Goal: Task Accomplishment & Management: Manage account settings

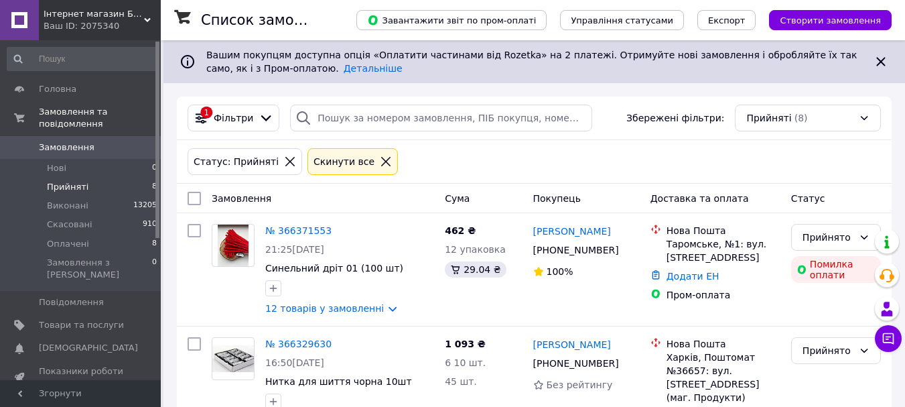
click at [59, 141] on span "Замовлення" at bounding box center [67, 147] width 56 height 12
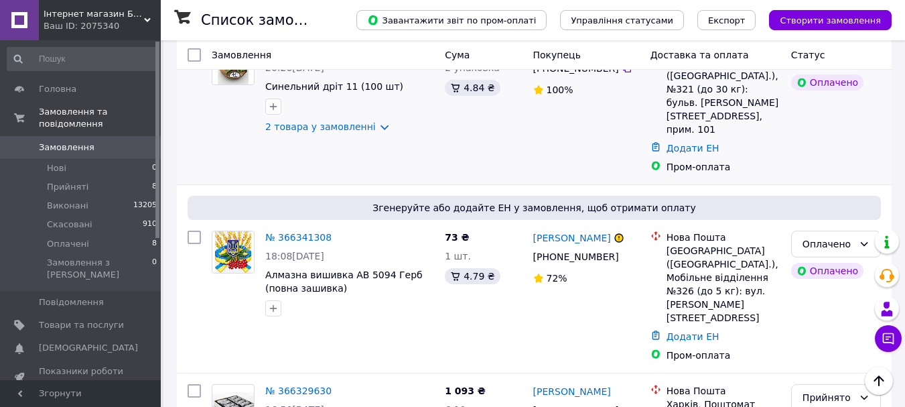
scroll to position [469, 0]
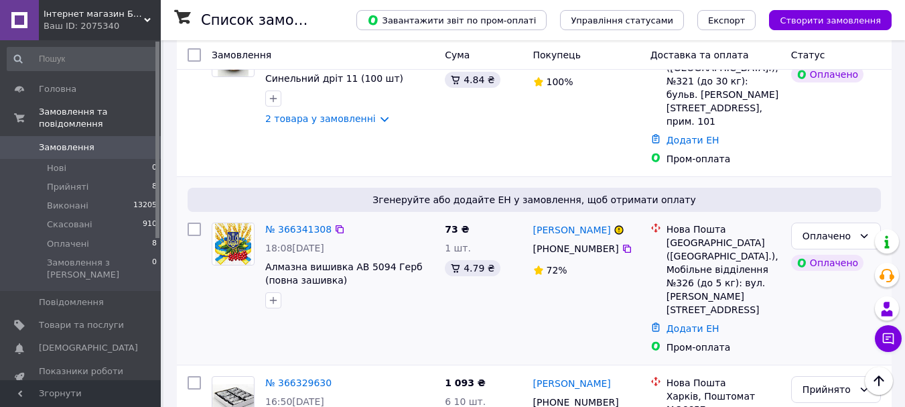
click at [305, 221] on div "№ 366341308" at bounding box center [298, 229] width 69 height 16
click at [305, 224] on link "№ 366341308" at bounding box center [298, 229] width 66 height 11
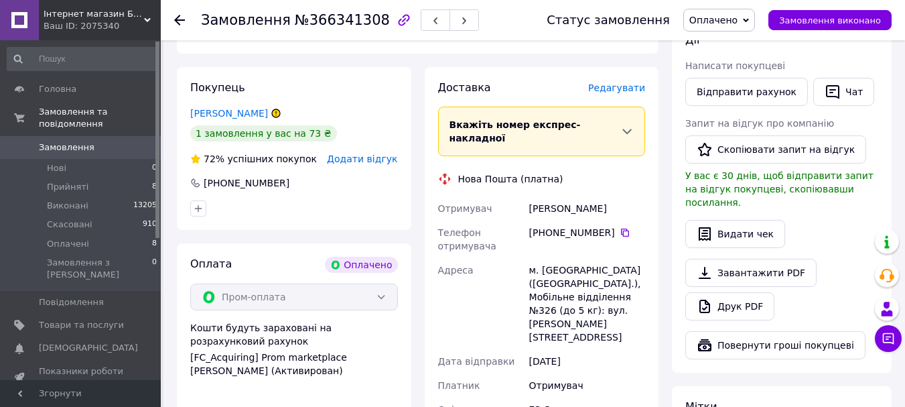
scroll to position [268, 0]
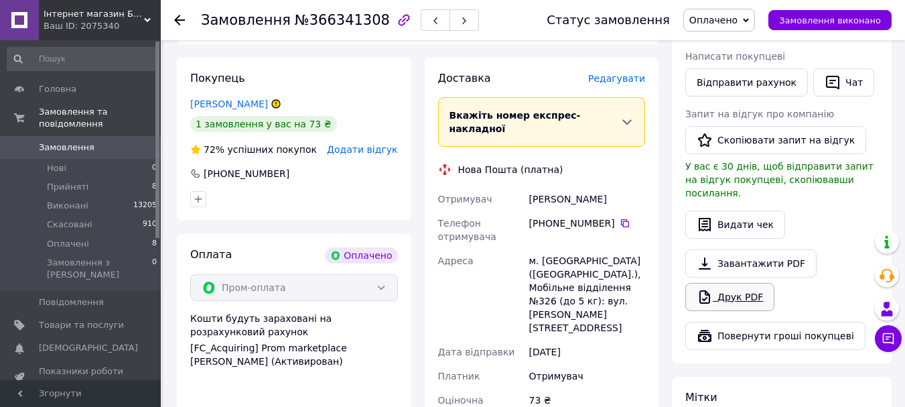
click at [722, 283] on link "Друк PDF" at bounding box center [730, 297] width 89 height 28
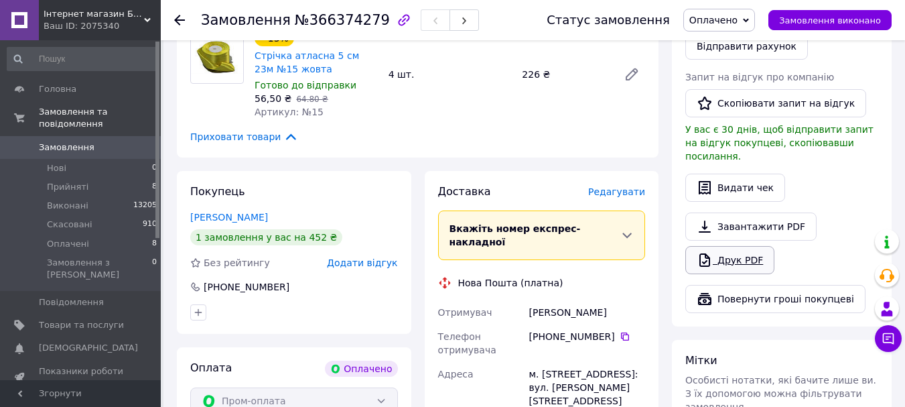
scroll to position [268, 0]
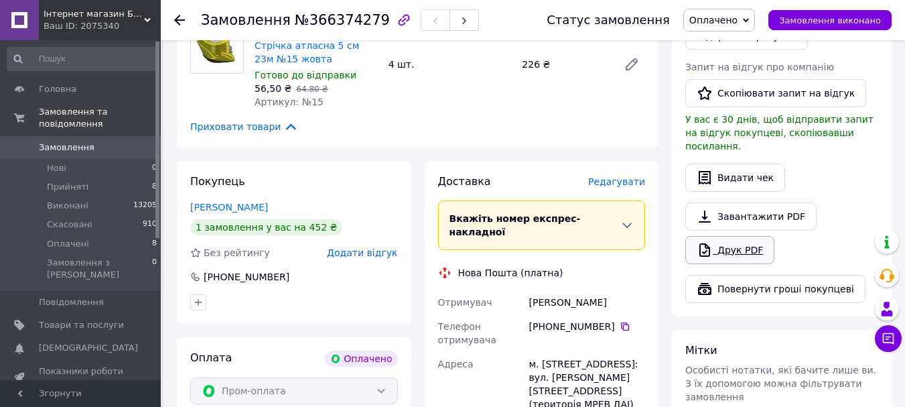
click at [717, 239] on link "Друк PDF" at bounding box center [730, 250] width 89 height 28
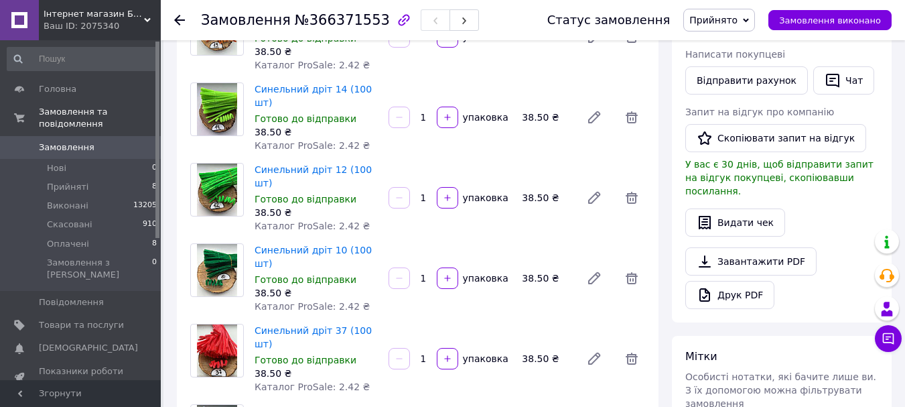
scroll to position [268, 0]
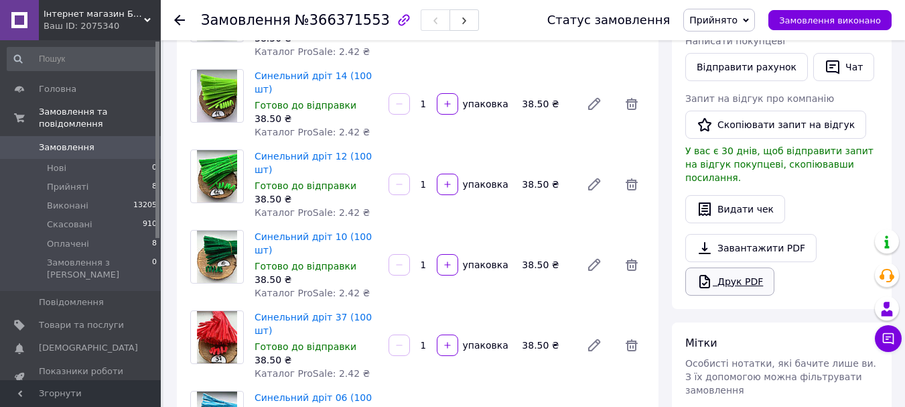
click at [722, 274] on link "Друк PDF" at bounding box center [730, 281] width 89 height 28
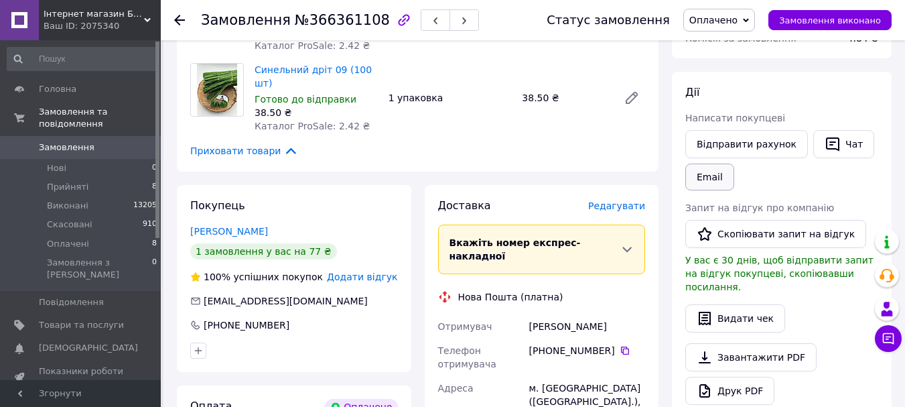
scroll to position [268, 0]
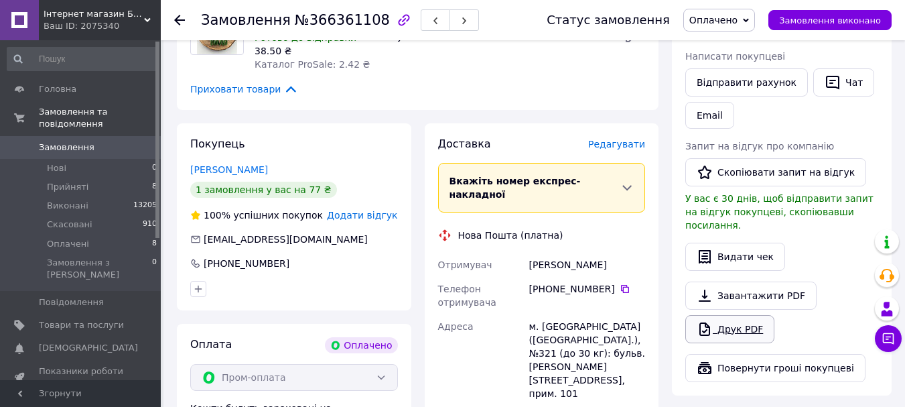
click at [719, 315] on link "Друк PDF" at bounding box center [730, 329] width 89 height 28
